Goal: Task Accomplishment & Management: Use online tool/utility

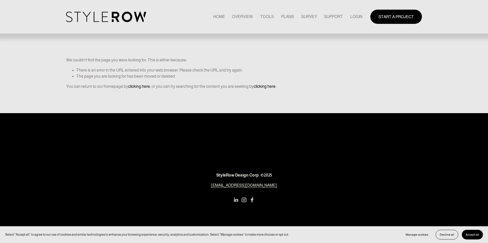
click at [215, 17] on link "HOME" at bounding box center [219, 16] width 12 height 7
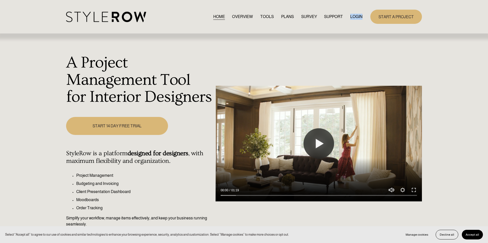
drag, startPoint x: 350, startPoint y: 20, endPoint x: 336, endPoint y: 25, distance: 14.8
click at [348, 19] on div "HOME OVERVIEW TOOLS PLANS SURVEY SUPPORT QUESTIONS" at bounding box center [214, 17] width 296 height 10
click at [358, 19] on link "LOGIN" at bounding box center [356, 16] width 12 height 7
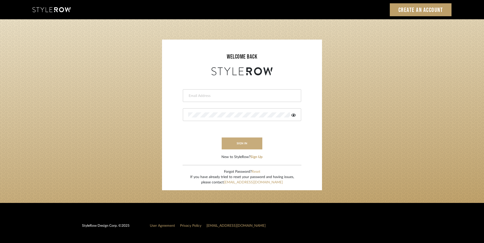
type input "rayeinteriordesign@gmail.com"
click at [244, 145] on button "sign in" at bounding box center [242, 144] width 41 height 12
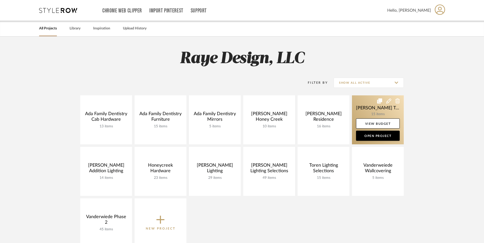
click at [369, 112] on link at bounding box center [378, 120] width 52 height 49
click at [377, 126] on link "View Budget" at bounding box center [378, 124] width 44 height 10
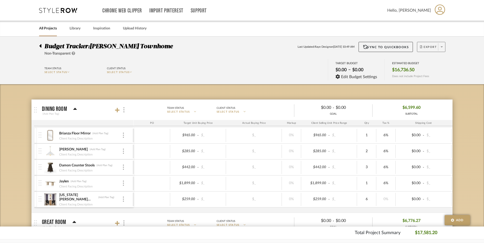
click at [425, 48] on span "Export" at bounding box center [428, 49] width 17 height 8
click at [428, 61] on span "Export PDF" at bounding box center [440, 61] width 38 height 4
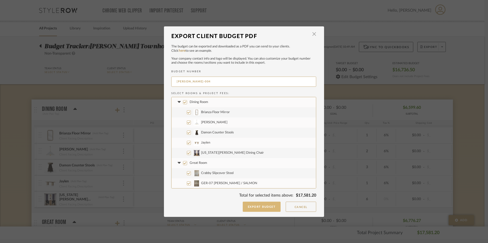
click at [267, 210] on button "Export Budget" at bounding box center [262, 207] width 38 height 10
